Goal: Information Seeking & Learning: Understand process/instructions

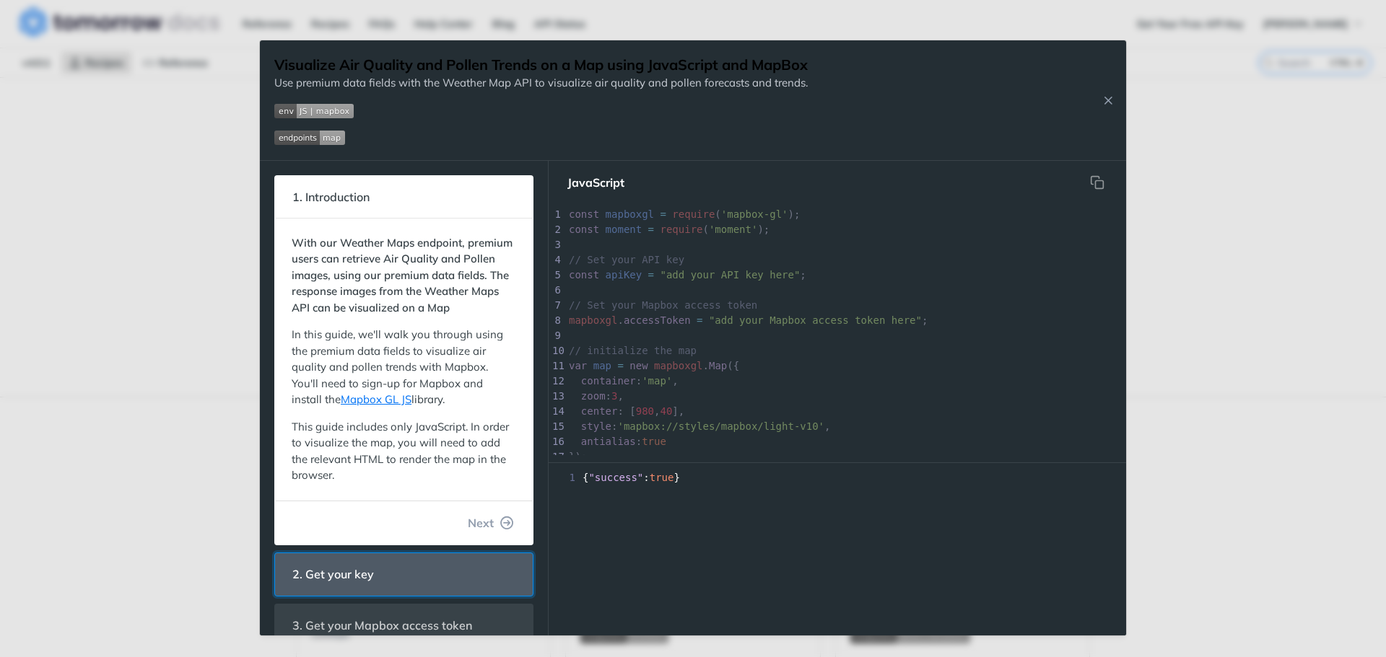
click at [369, 589] on span "2. Get your key" at bounding box center [333, 575] width 102 height 28
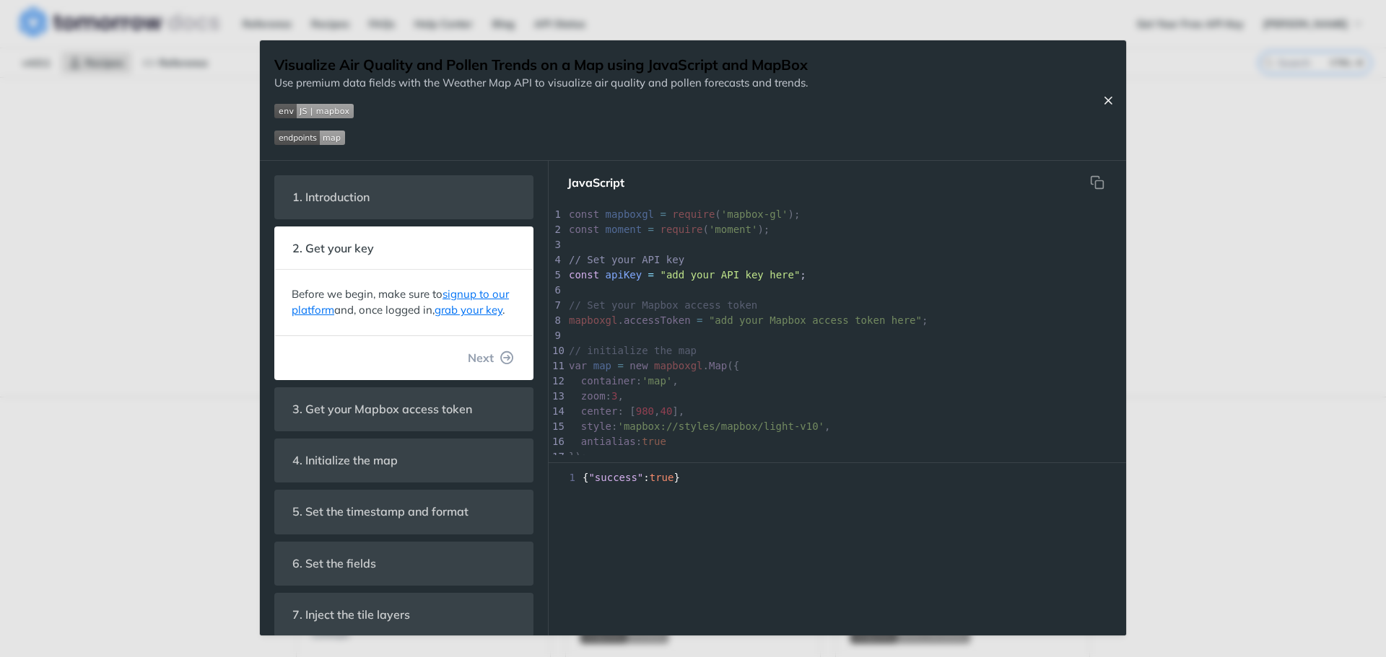
click at [1115, 99] on button "Close Recipe" at bounding box center [1108, 100] width 22 height 14
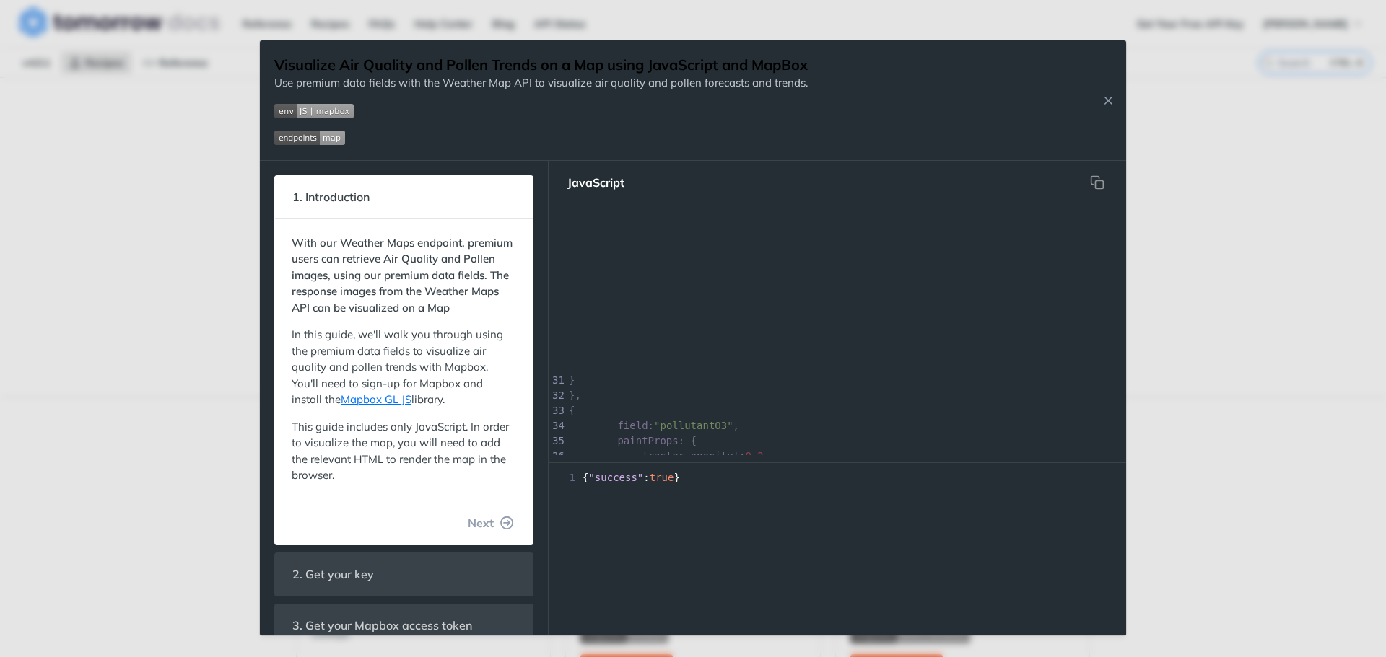
scroll to position [289, 0]
click at [1113, 105] on icon "Close Recipe" at bounding box center [1107, 100] width 13 height 13
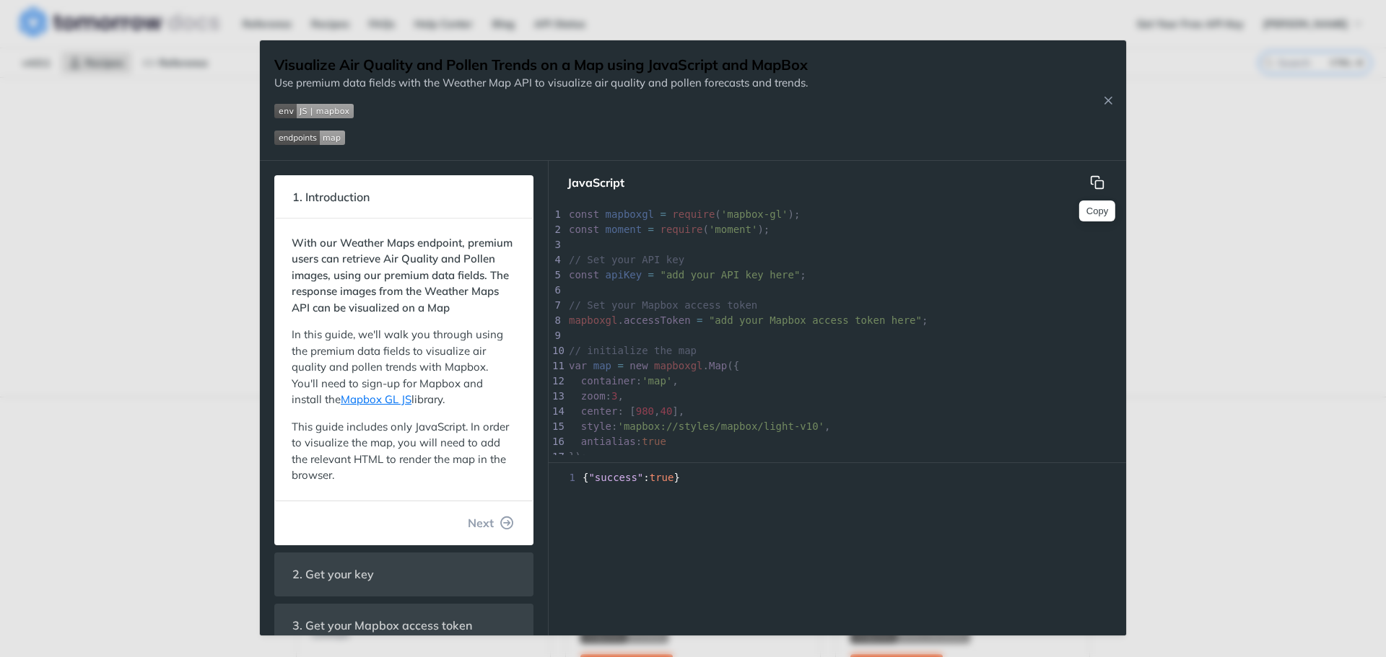
click at [1098, 184] on icon "hidden" at bounding box center [1097, 182] width 14 height 14
click at [1112, 95] on icon "Close Recipe" at bounding box center [1107, 100] width 13 height 13
